Goal: Obtain resource: Obtain resource

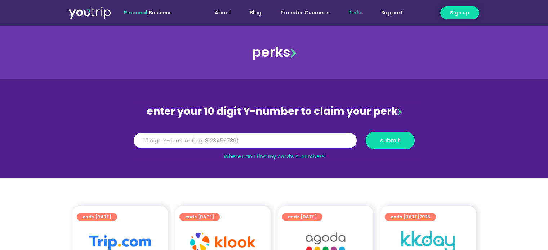
click at [265, 138] on input "Y Number" at bounding box center [245, 141] width 223 height 16
click at [214, 139] on input "Y Number" at bounding box center [245, 141] width 223 height 16
type input "8153655477"
click at [379, 145] on button "submit" at bounding box center [390, 141] width 49 height 18
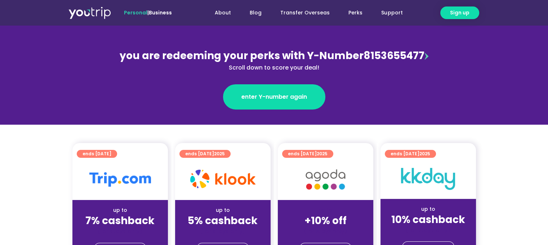
scroll to position [144, 0]
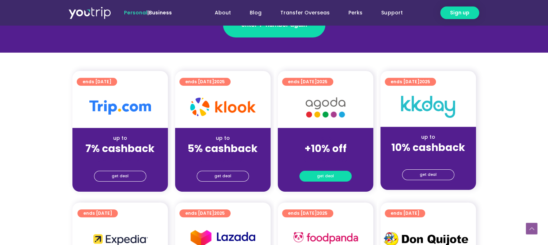
click at [328, 176] on span "get deal" at bounding box center [325, 176] width 17 height 10
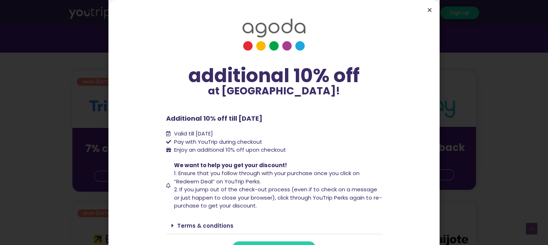
click at [431, 11] on icon "Close" at bounding box center [429, 9] width 5 height 5
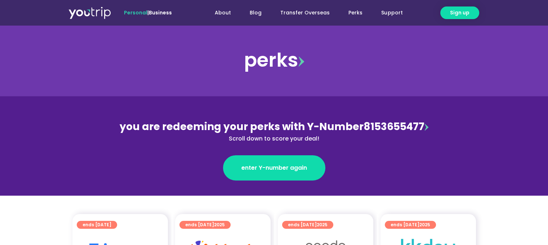
scroll to position [0, 0]
